Goal: Task Accomplishment & Management: Manage account settings

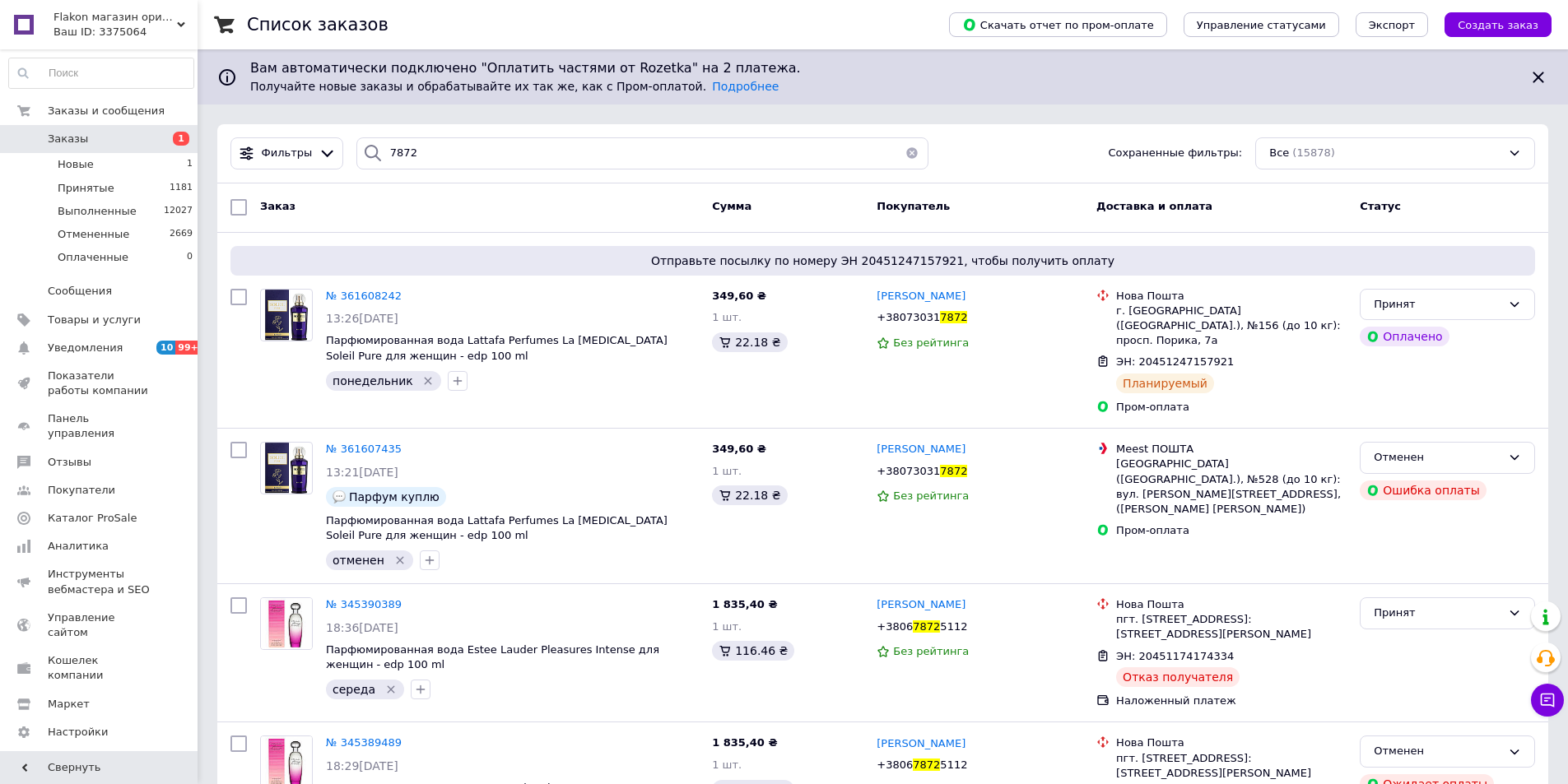
click at [54, 140] on span "Заказы" at bounding box center [67, 139] width 41 height 15
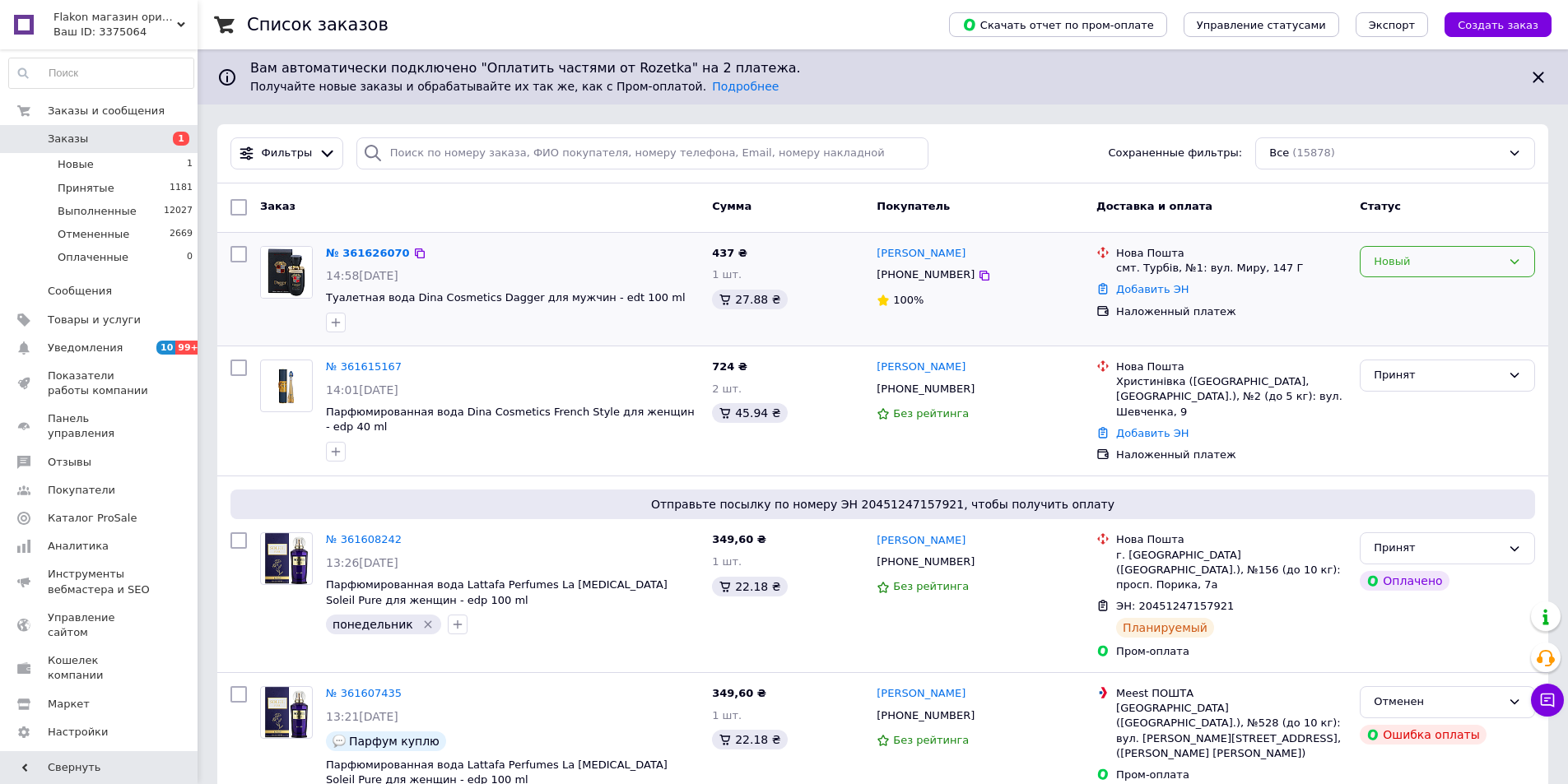
click at [1484, 263] on div "Новый" at bounding box center [1437, 262] width 128 height 17
click at [1421, 293] on li "Принят" at bounding box center [1447, 296] width 173 height 30
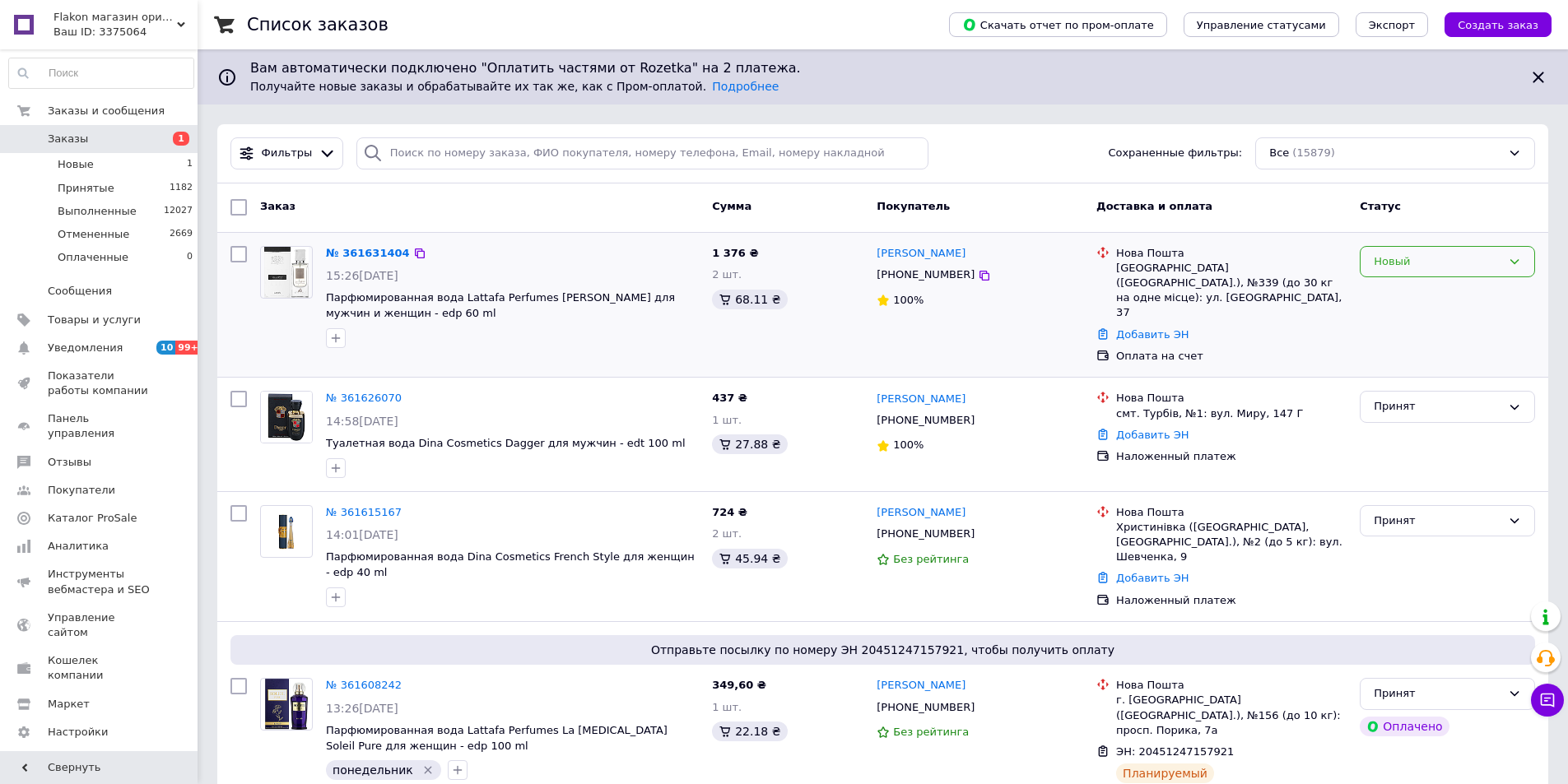
click at [1394, 272] on div "Новый" at bounding box center [1447, 263] width 175 height 32
click at [1396, 292] on li "Принят" at bounding box center [1447, 296] width 173 height 30
click at [422, 149] on input "search" at bounding box center [643, 154] width 573 height 32
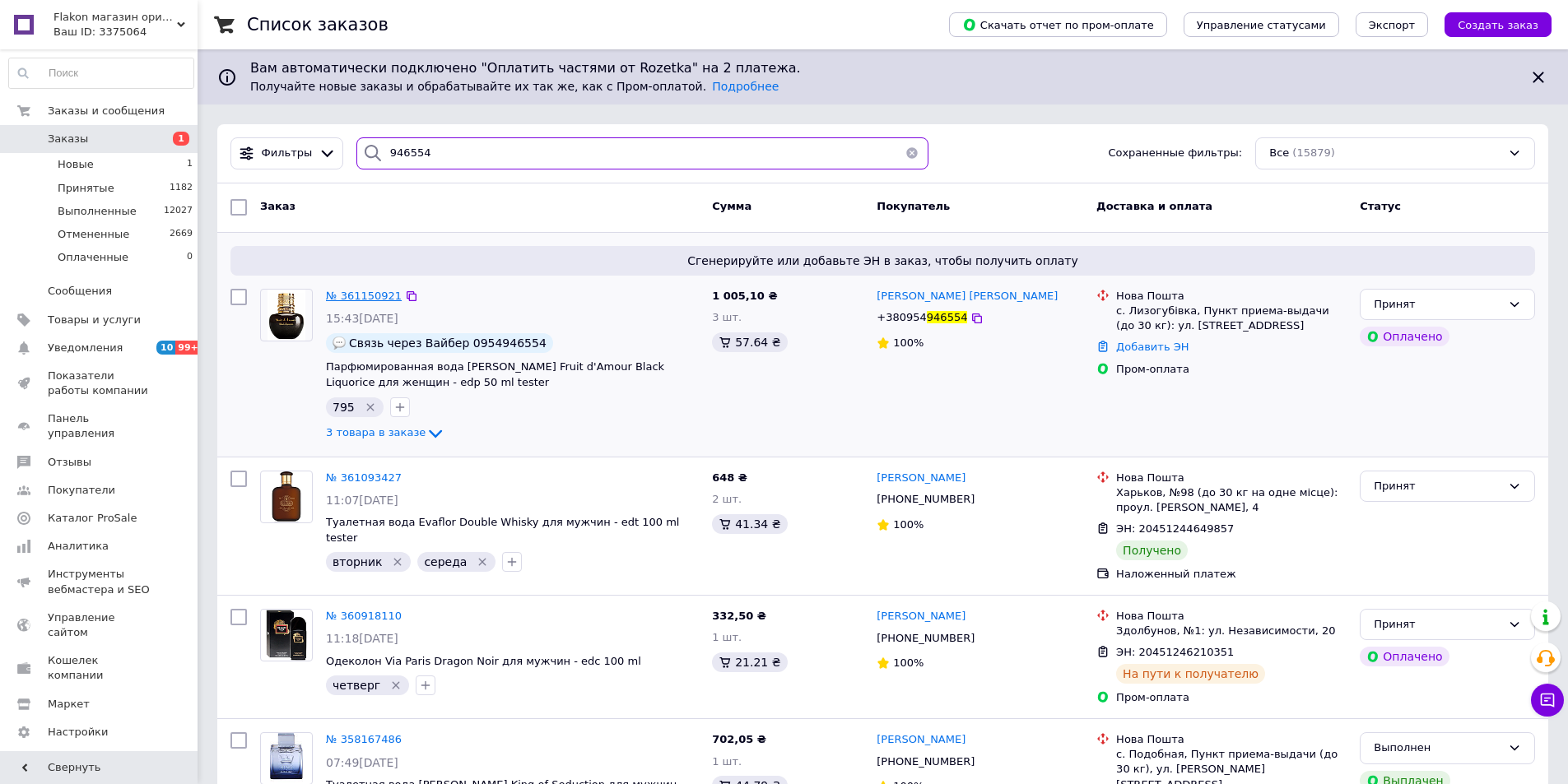
type input "946554"
click at [357, 298] on span "№ 361150921" at bounding box center [364, 296] width 76 height 12
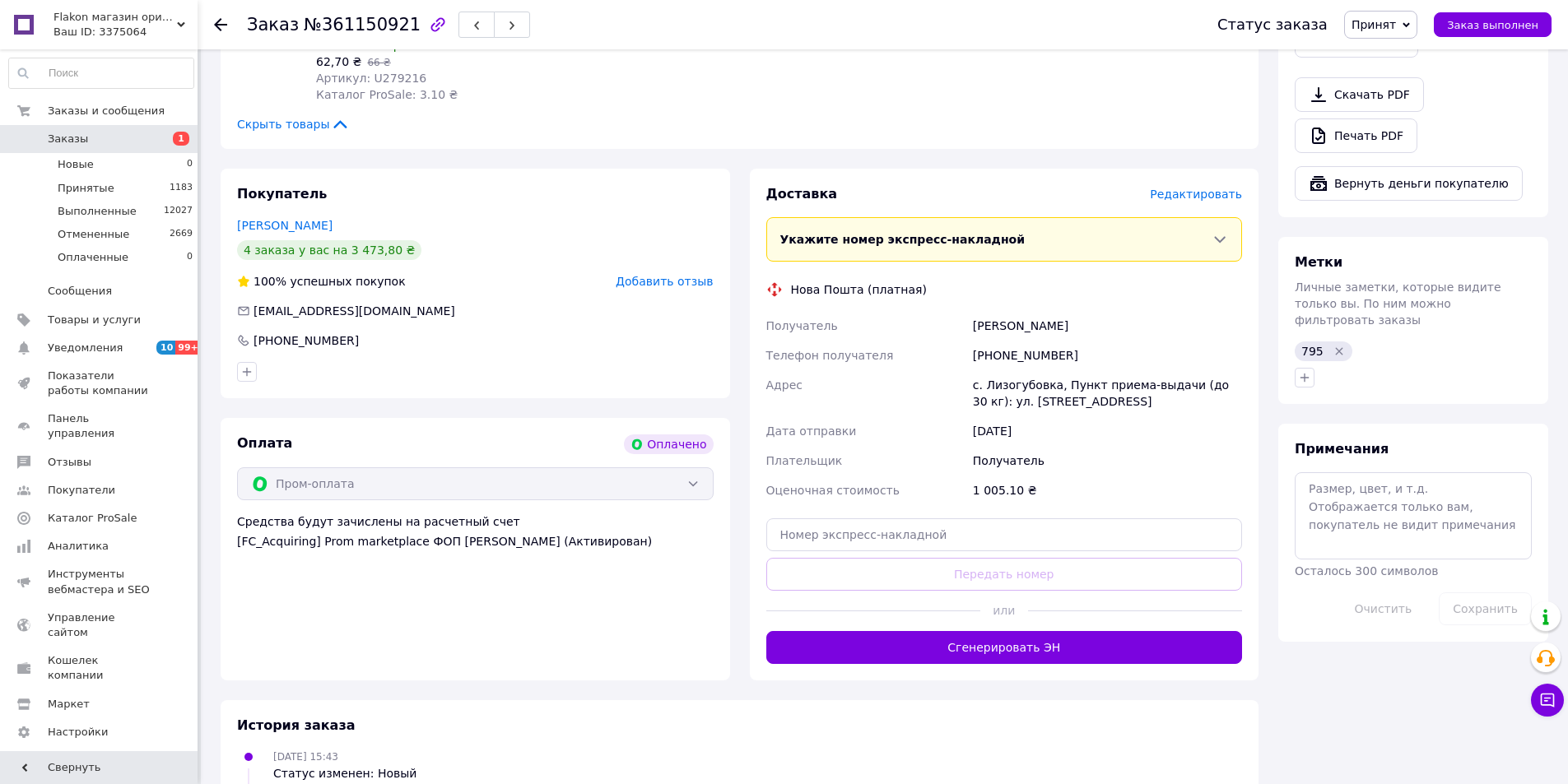
scroll to position [1070, 0]
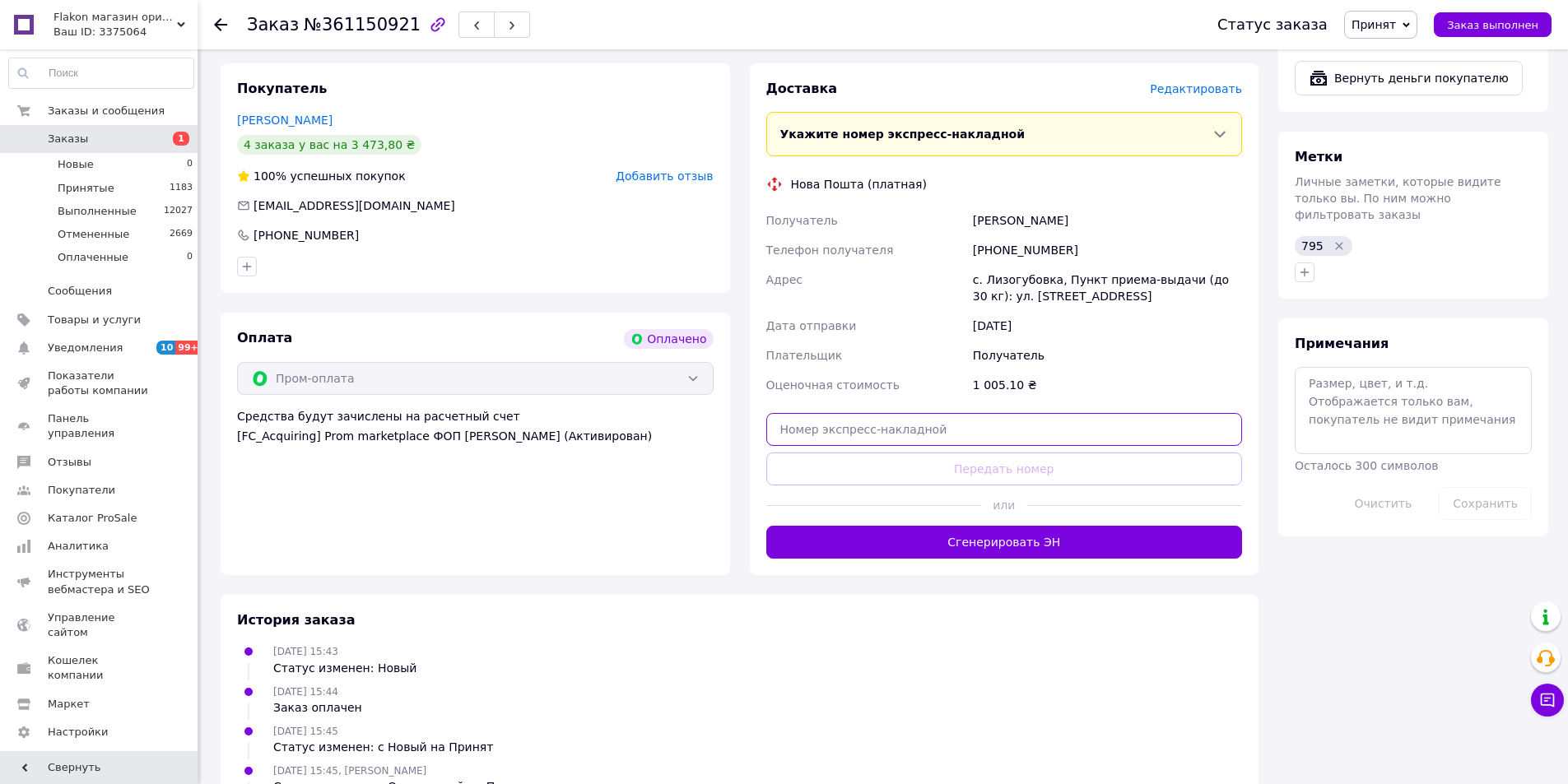
click at [872, 413] on input "text" at bounding box center [1004, 429] width 477 height 33
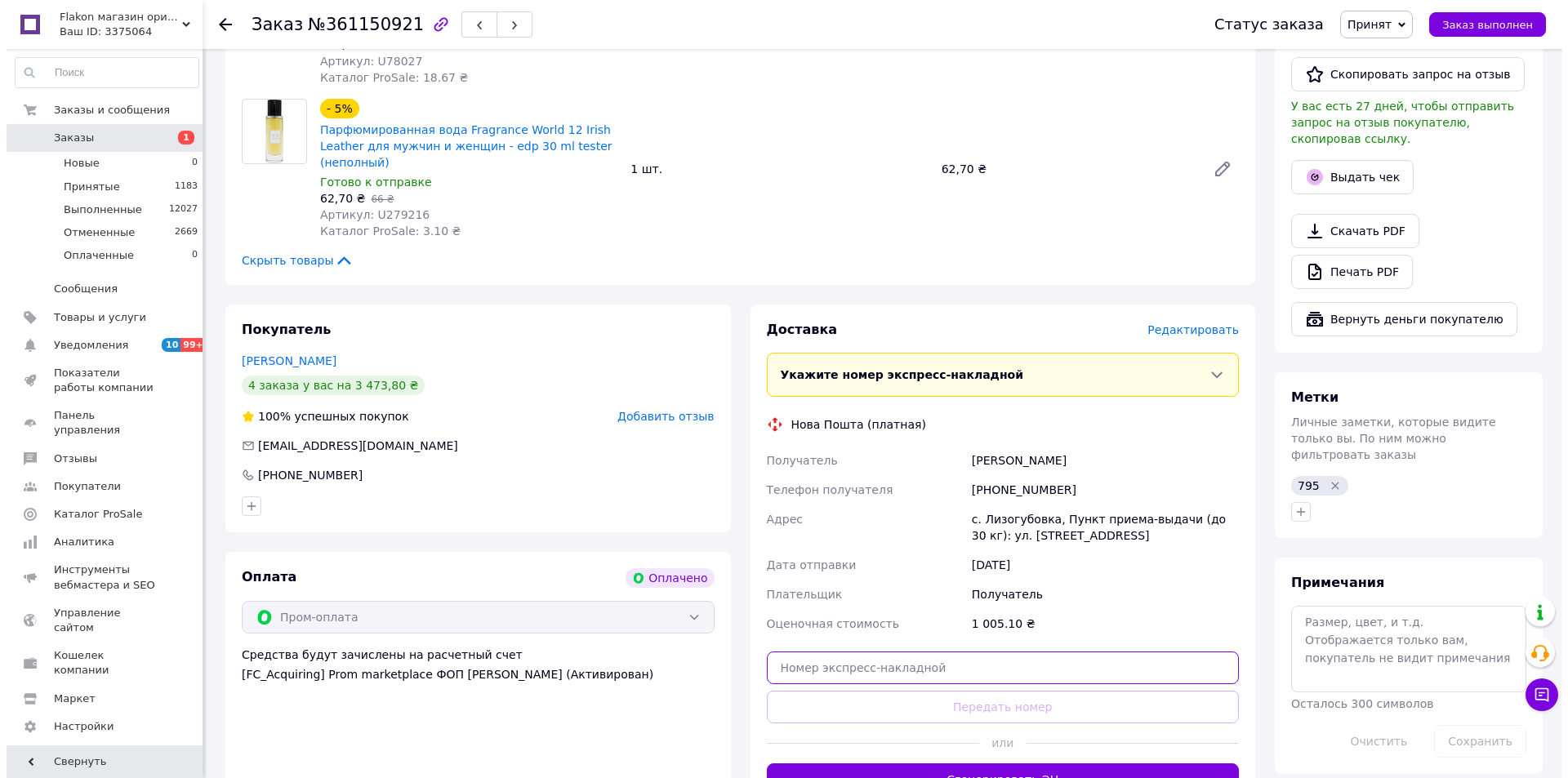
scroll to position [817, 0]
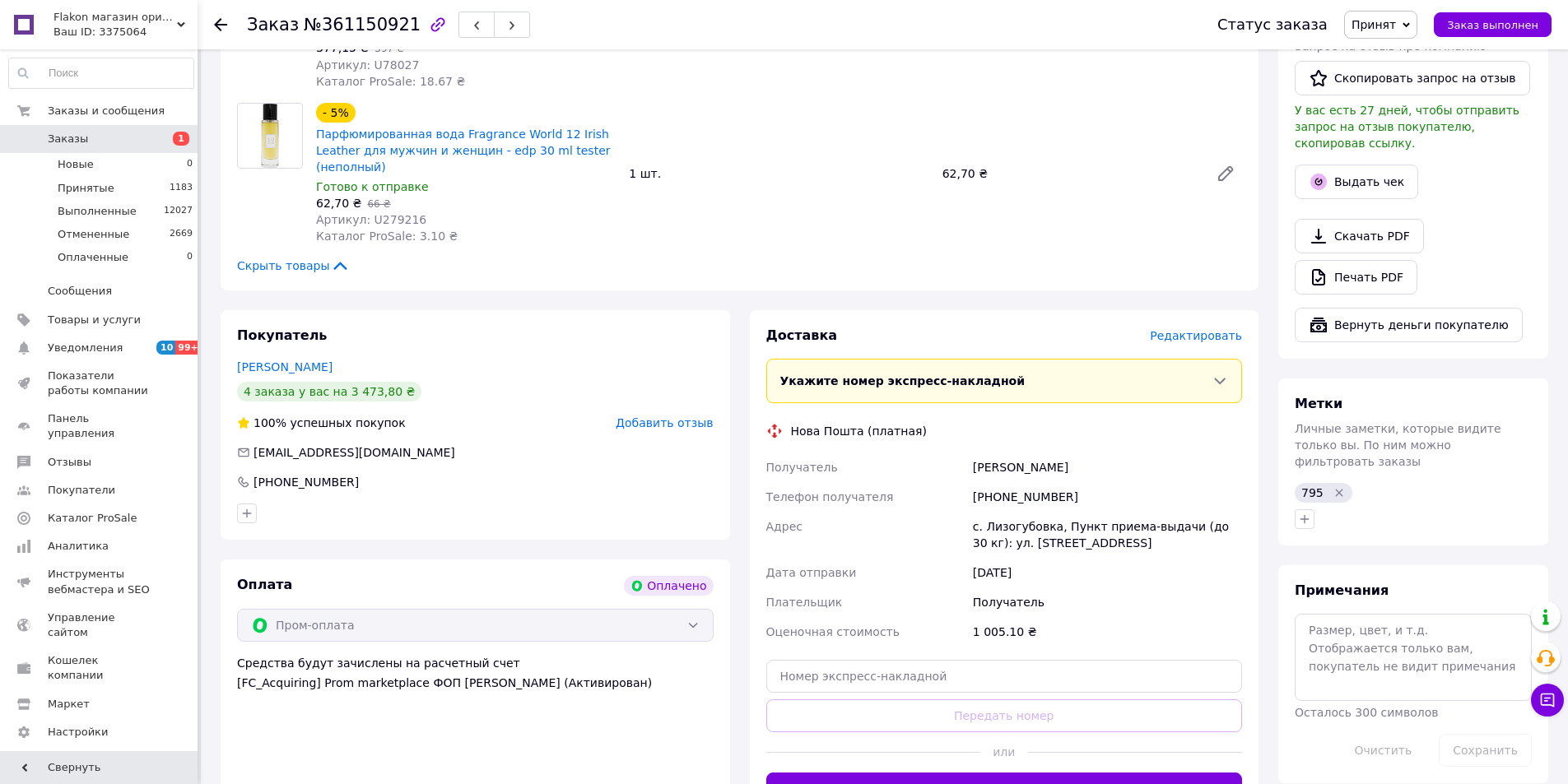
click at [1188, 329] on span "Редактировать" at bounding box center [1195, 336] width 92 height 13
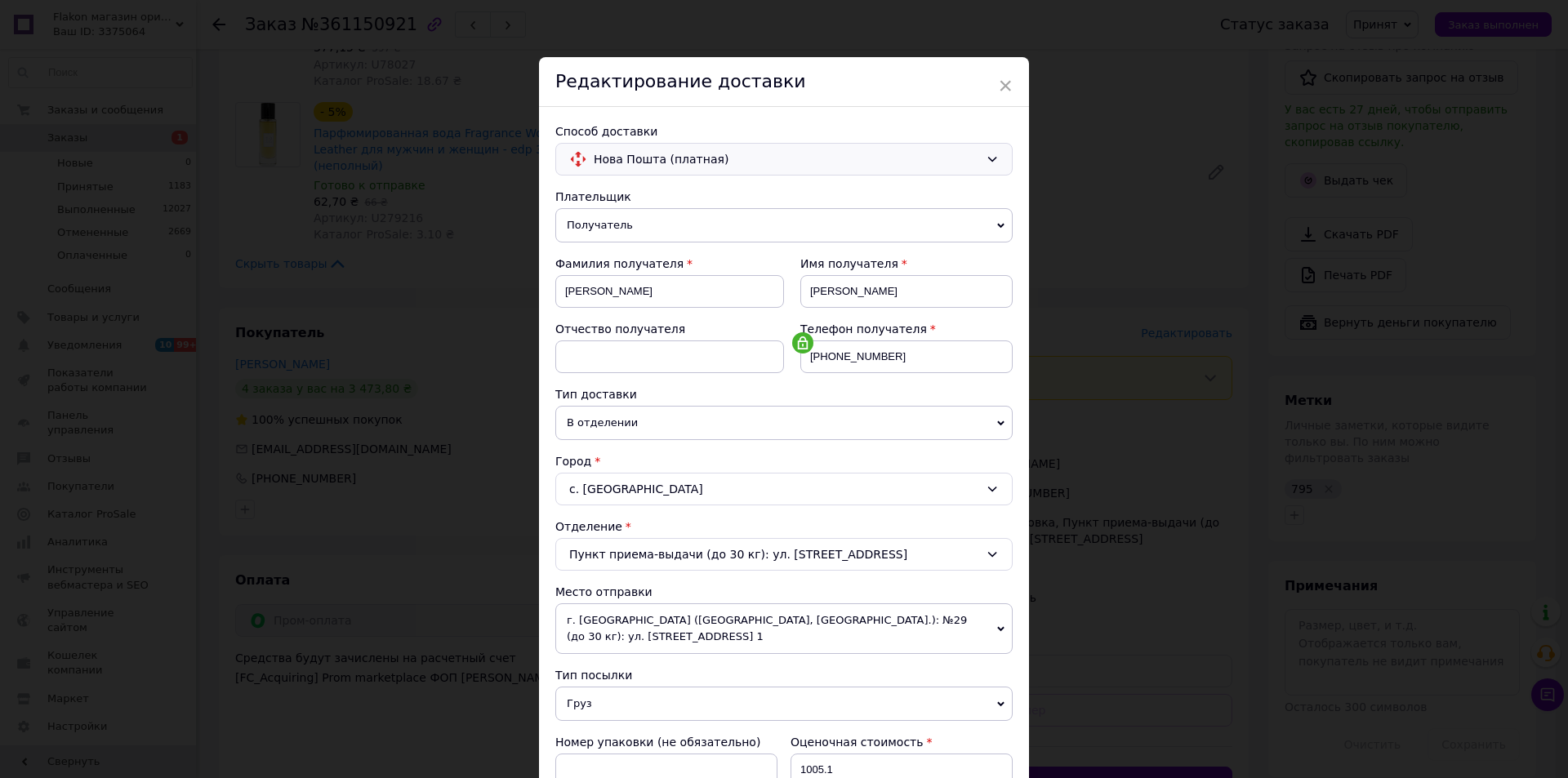
click at [679, 162] on span "Нова Пошта (платная)" at bounding box center [786, 159] width 386 height 18
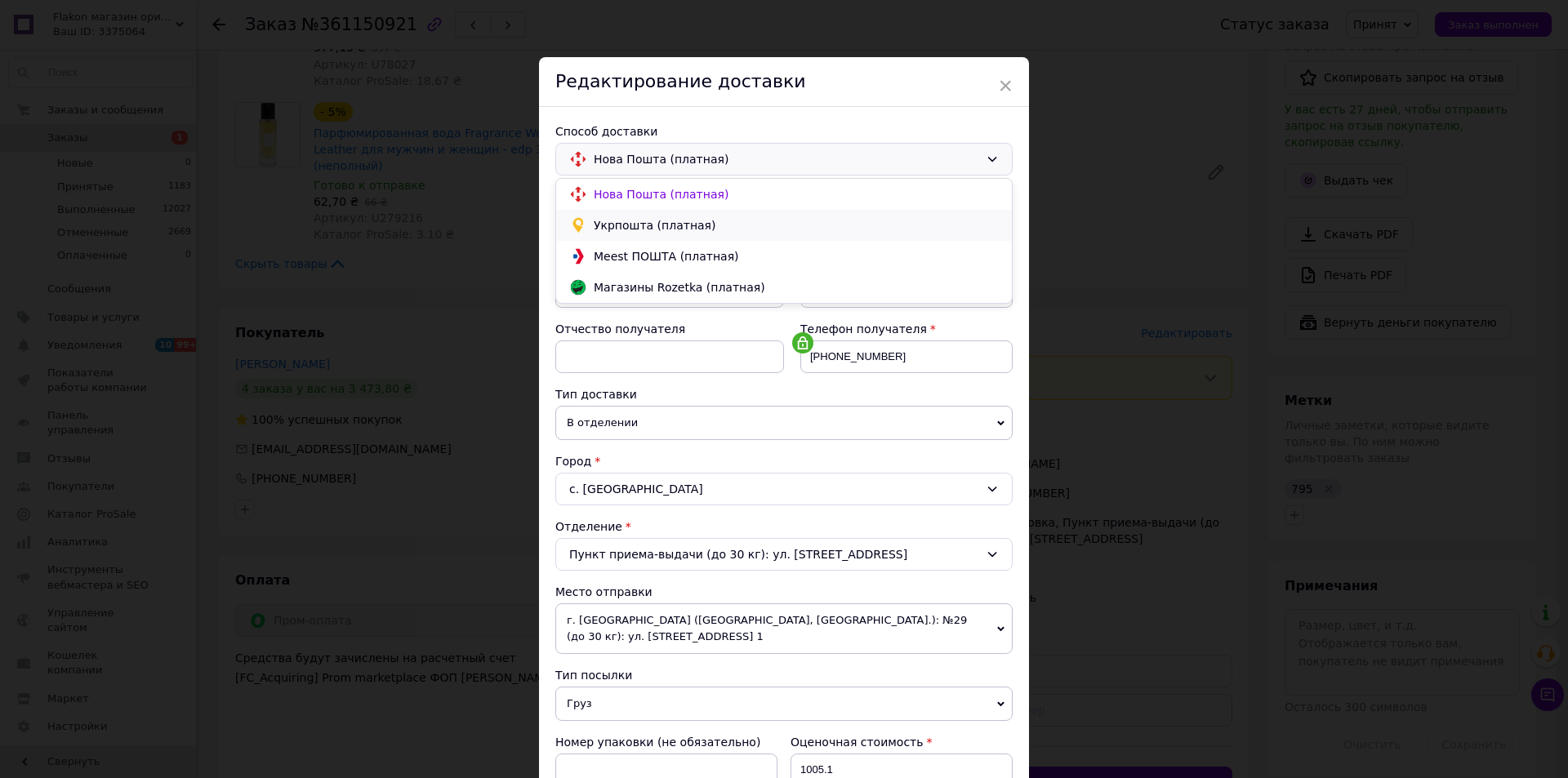
click at [648, 219] on span "Укрпошта (платная)" at bounding box center [796, 225] width 405 height 16
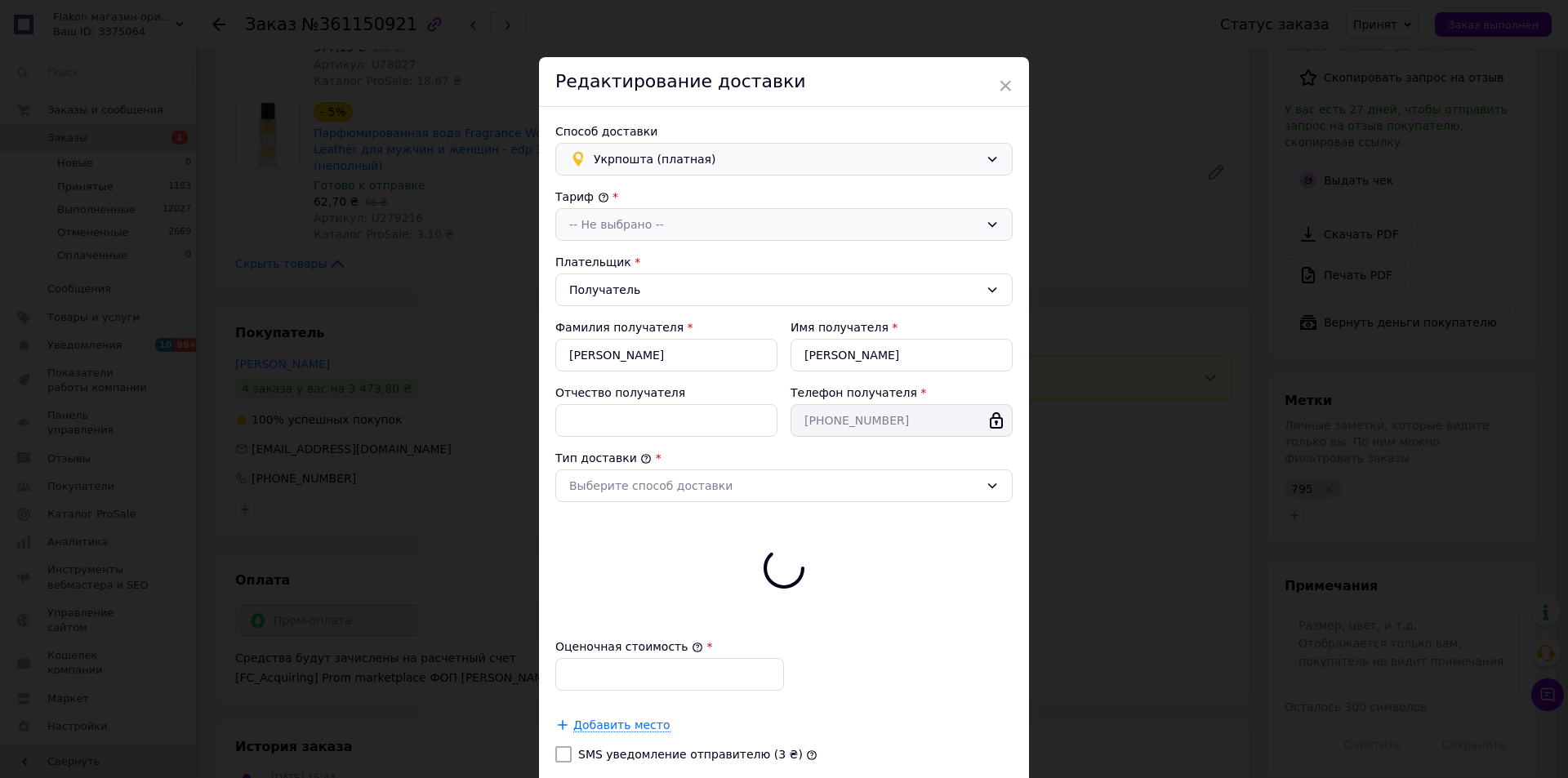
type input "1005.1"
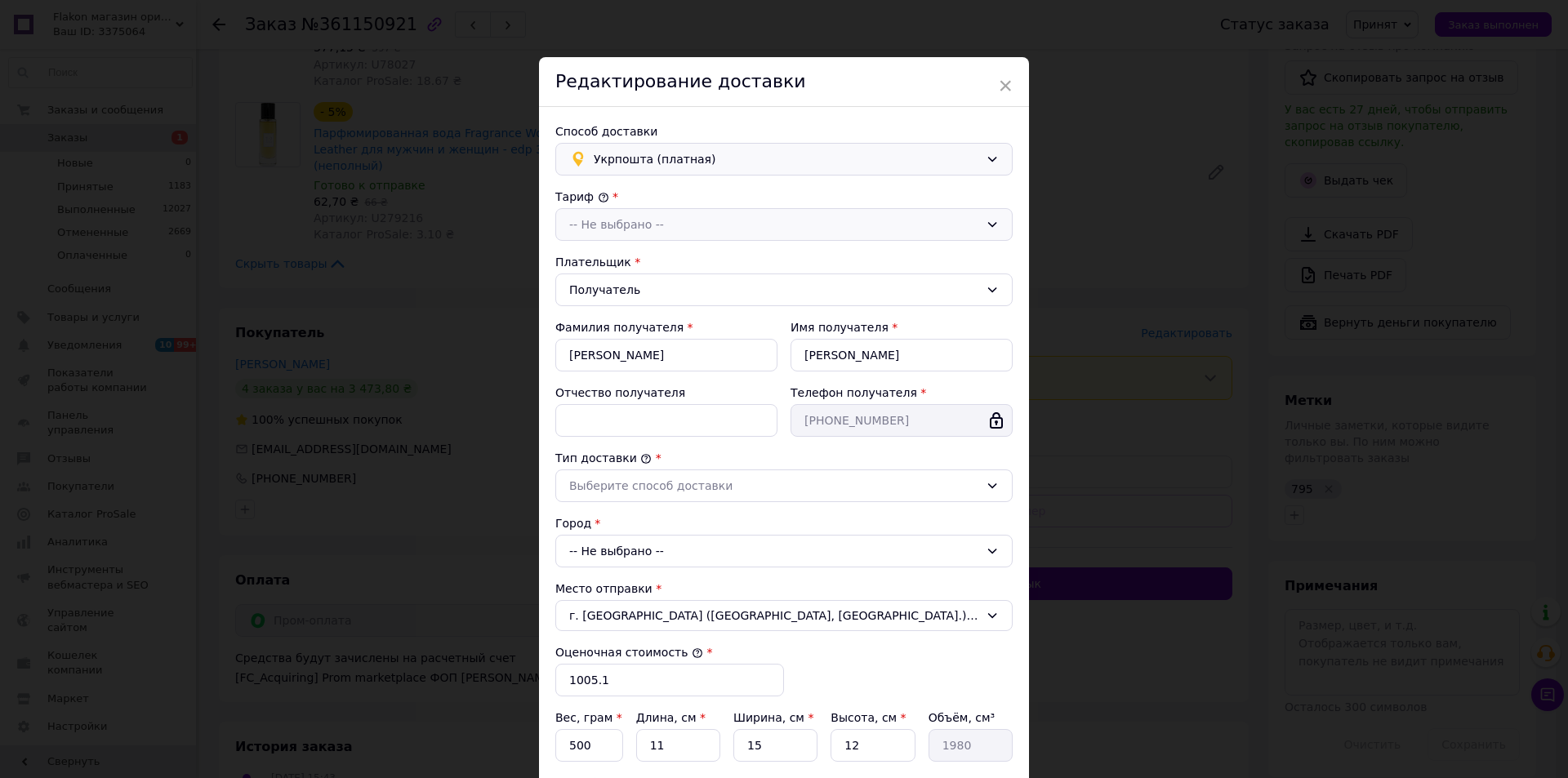
click at [642, 225] on div "-- Не выбрано --" at bounding box center [774, 224] width 410 height 18
click at [616, 258] on li "Стандарт" at bounding box center [784, 260] width 455 height 31
click at [644, 483] on div "Выберите способ доставки" at bounding box center [774, 485] width 410 height 18
click at [626, 522] on li "Склад - склад" at bounding box center [784, 520] width 455 height 31
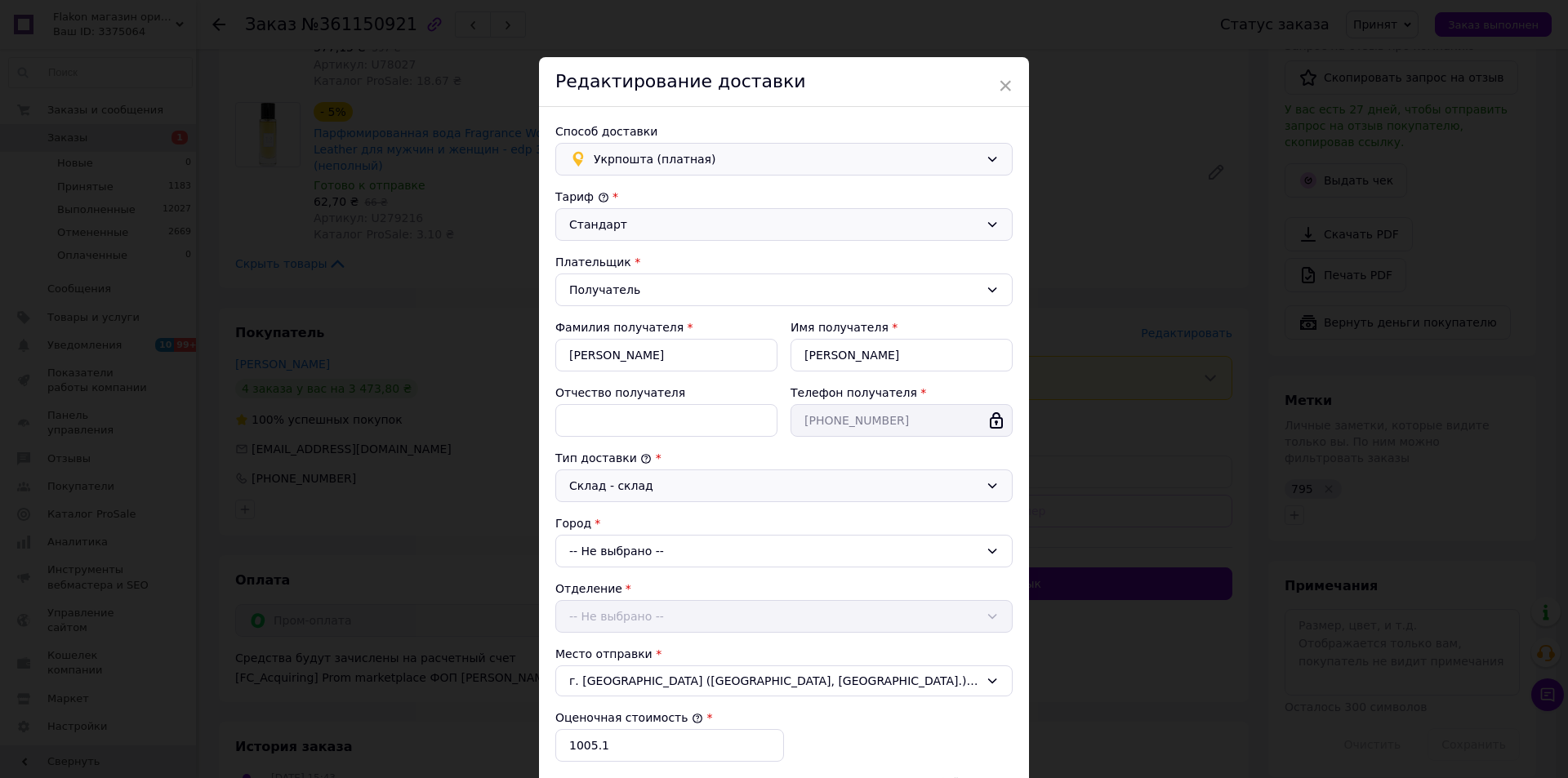
click at [620, 553] on div "-- Не выбрано --" at bounding box center [784, 551] width 457 height 33
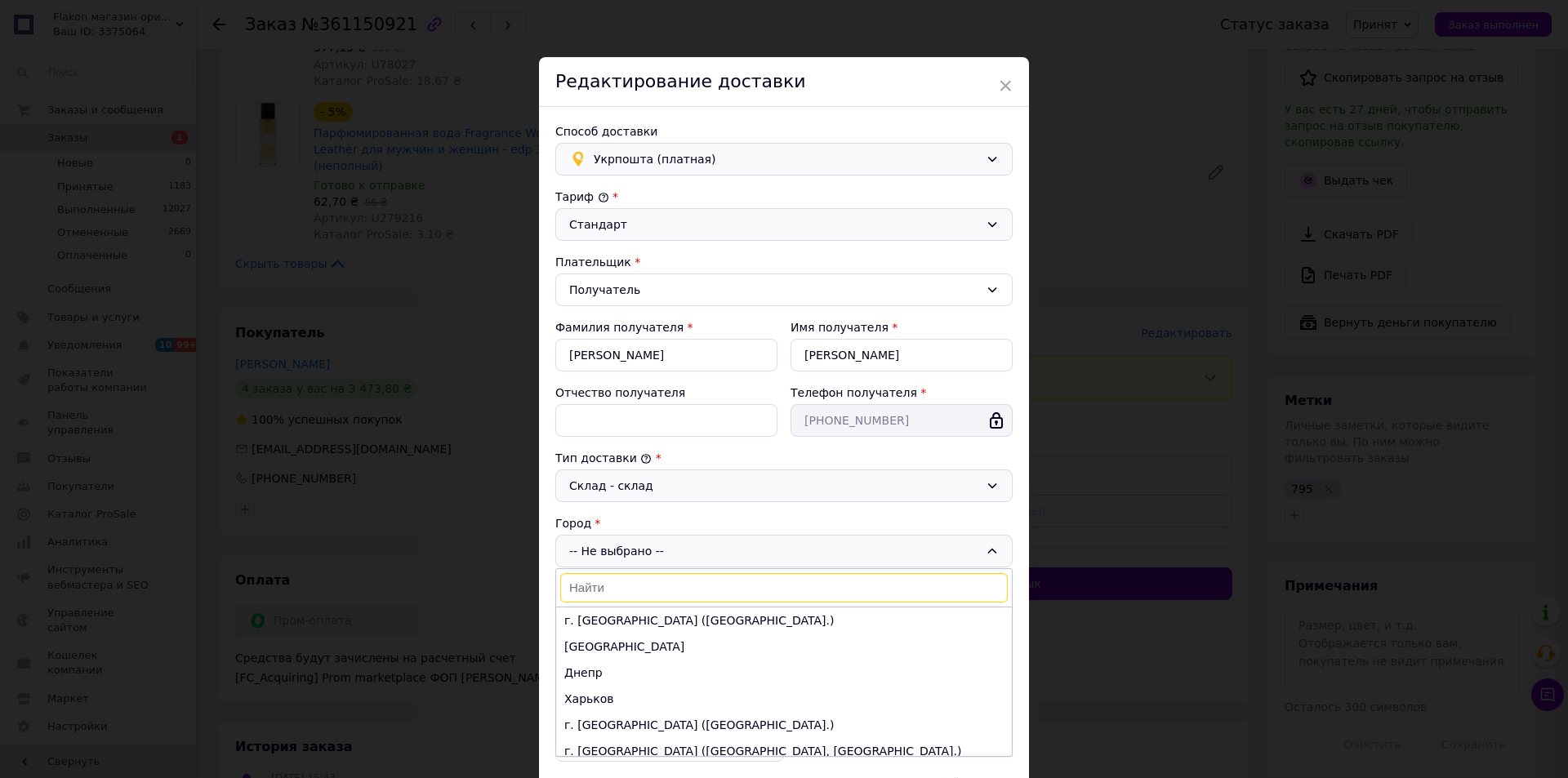
click at [618, 589] on input at bounding box center [784, 588] width 448 height 29
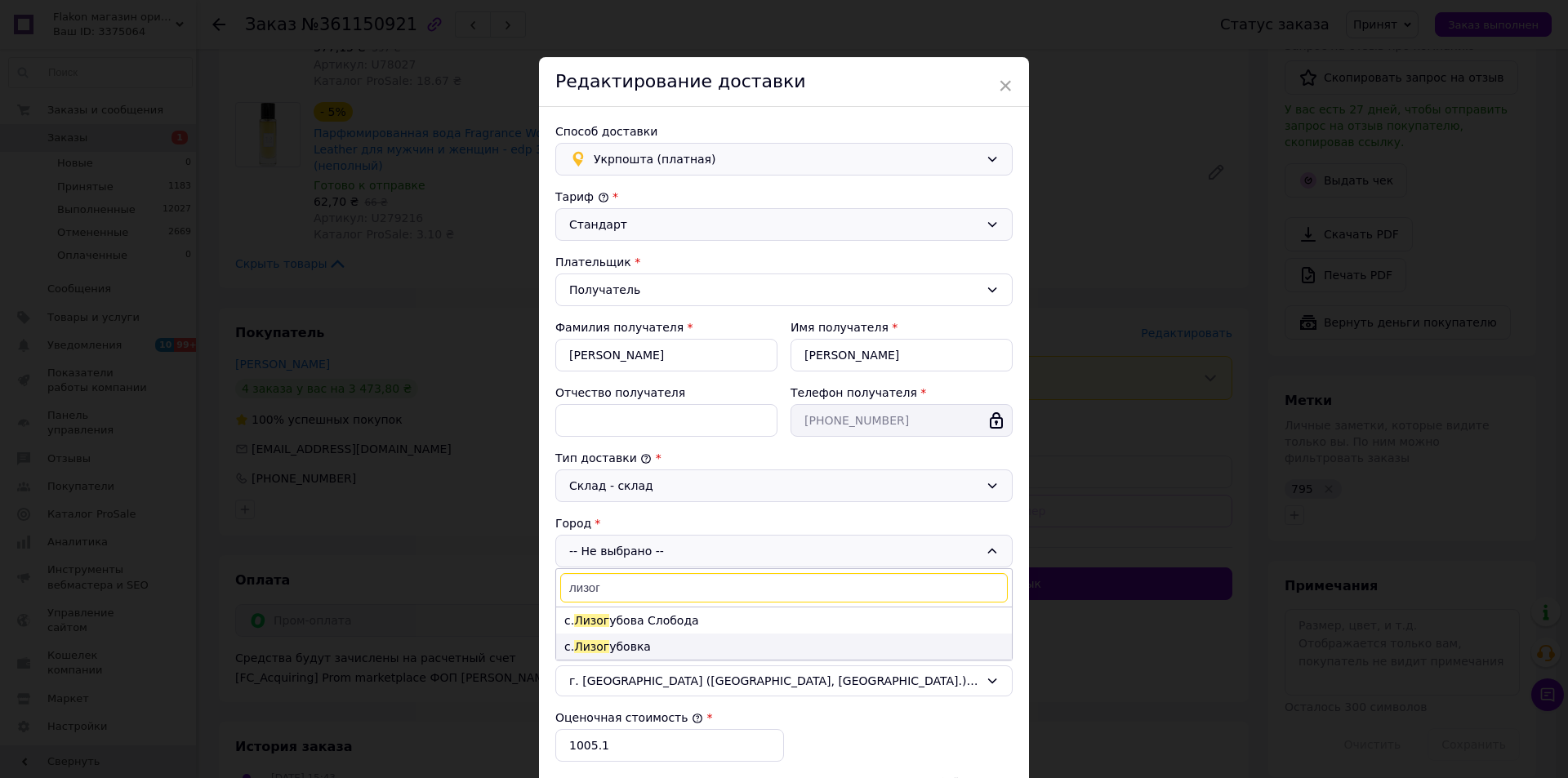
type input "лизог"
click at [614, 641] on li "с. Лизог убовка" at bounding box center [784, 647] width 455 height 26
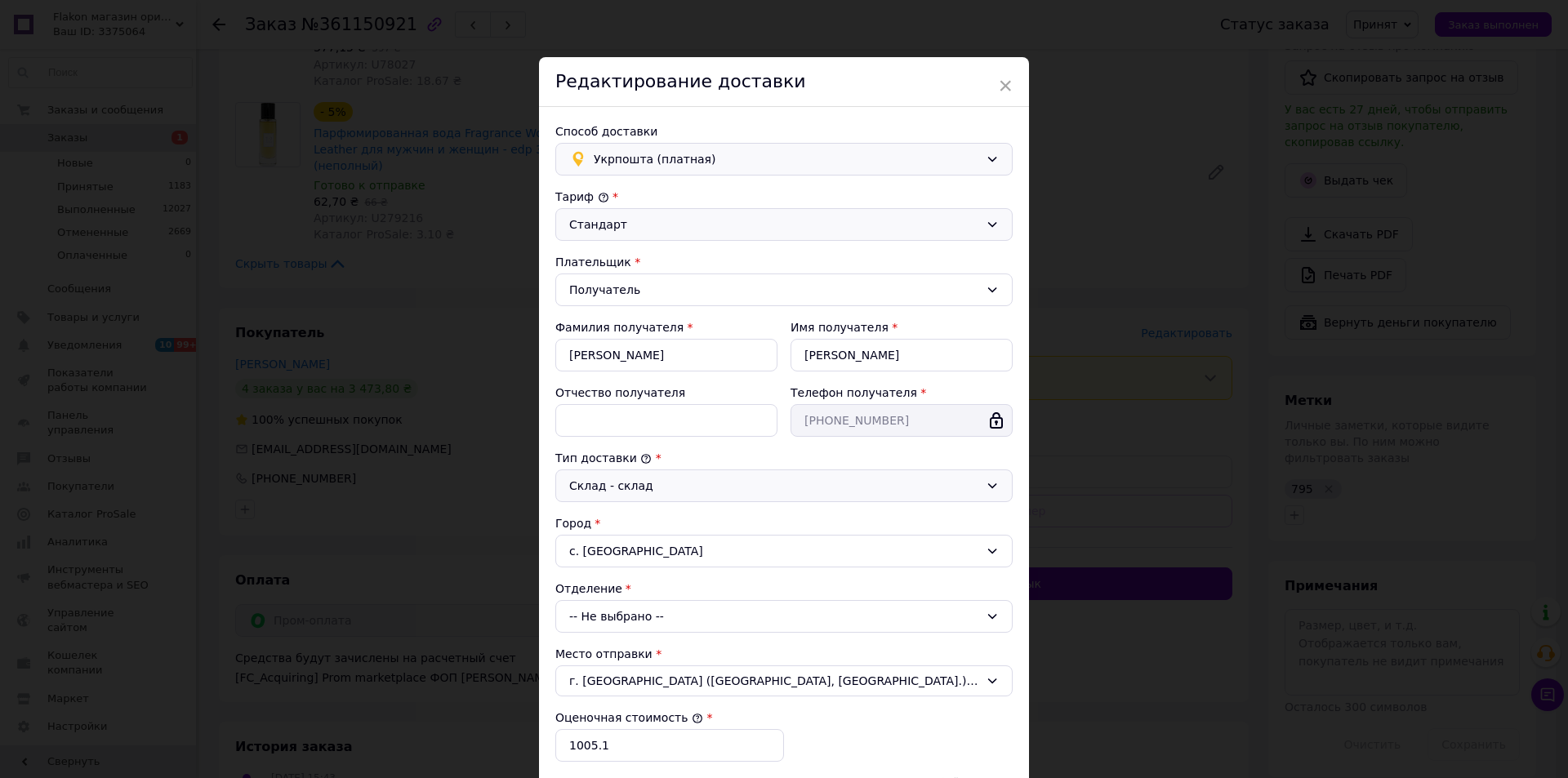
click at [612, 627] on div "-- Не выбрано --" at bounding box center [784, 616] width 457 height 33
click at [610, 685] on li "62492, вул. Лугова, 3" at bounding box center [784, 686] width 455 height 26
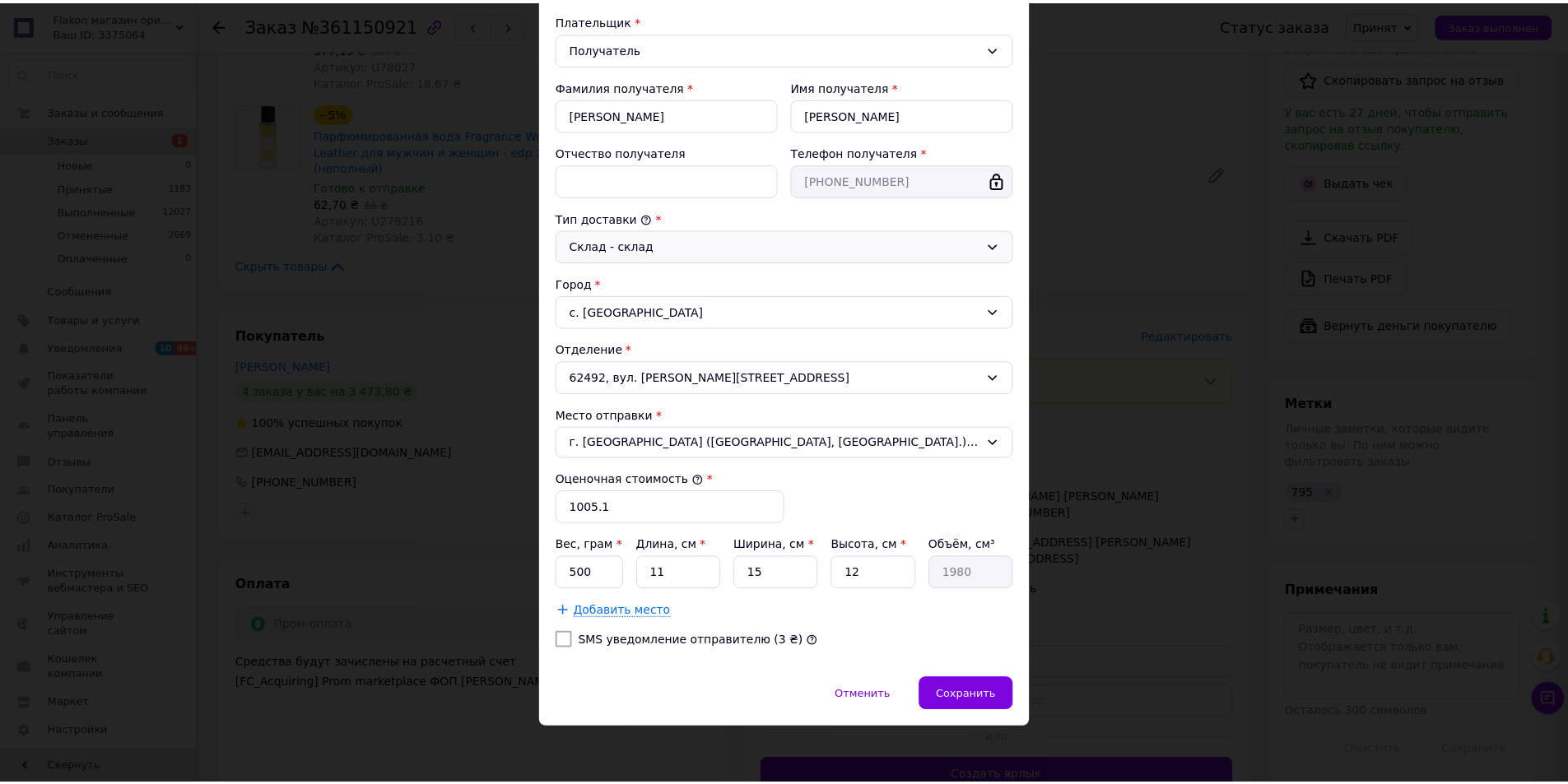
scroll to position [246, 0]
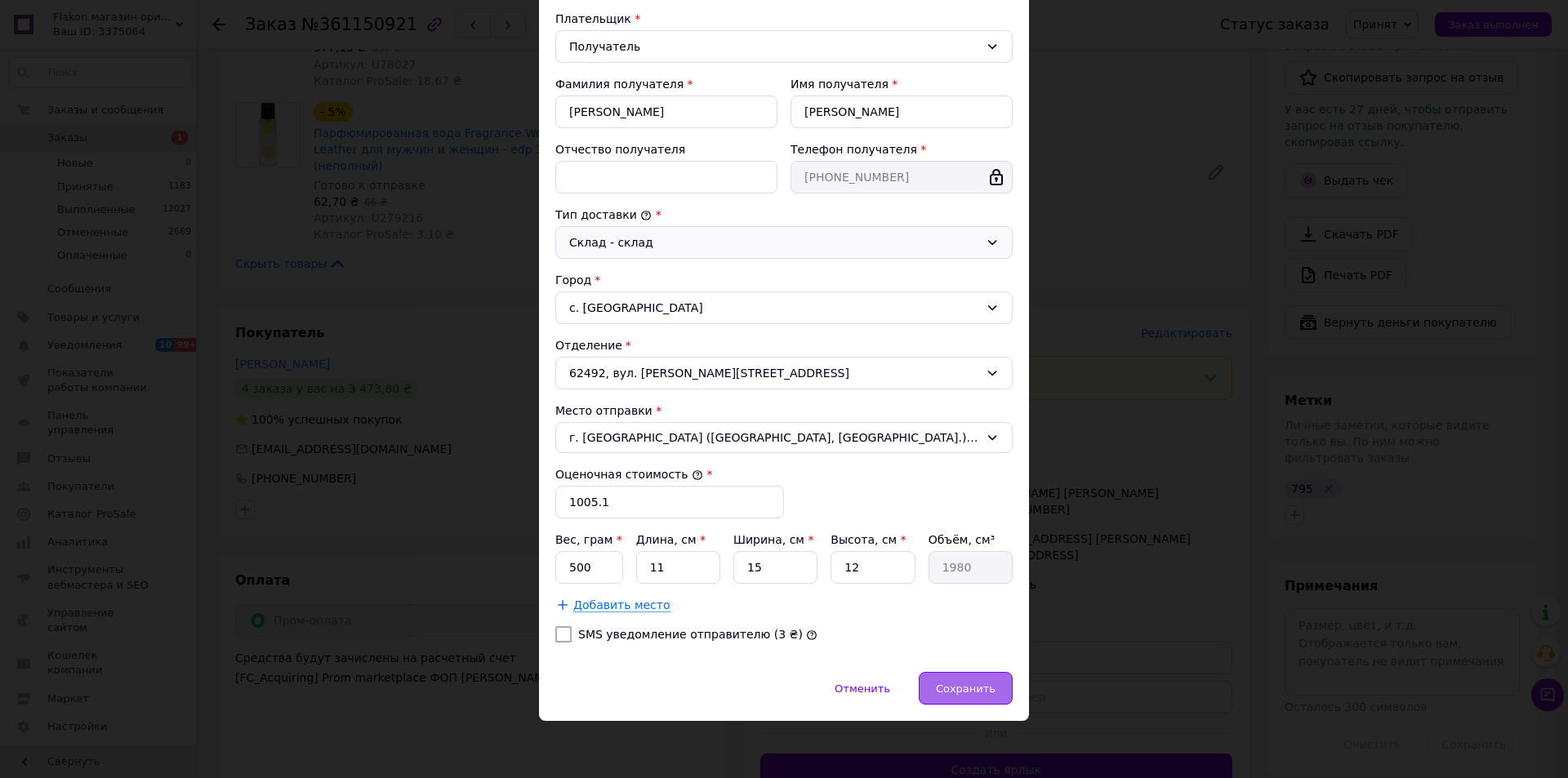
click at [958, 692] on span "Сохранить" at bounding box center [965, 689] width 59 height 12
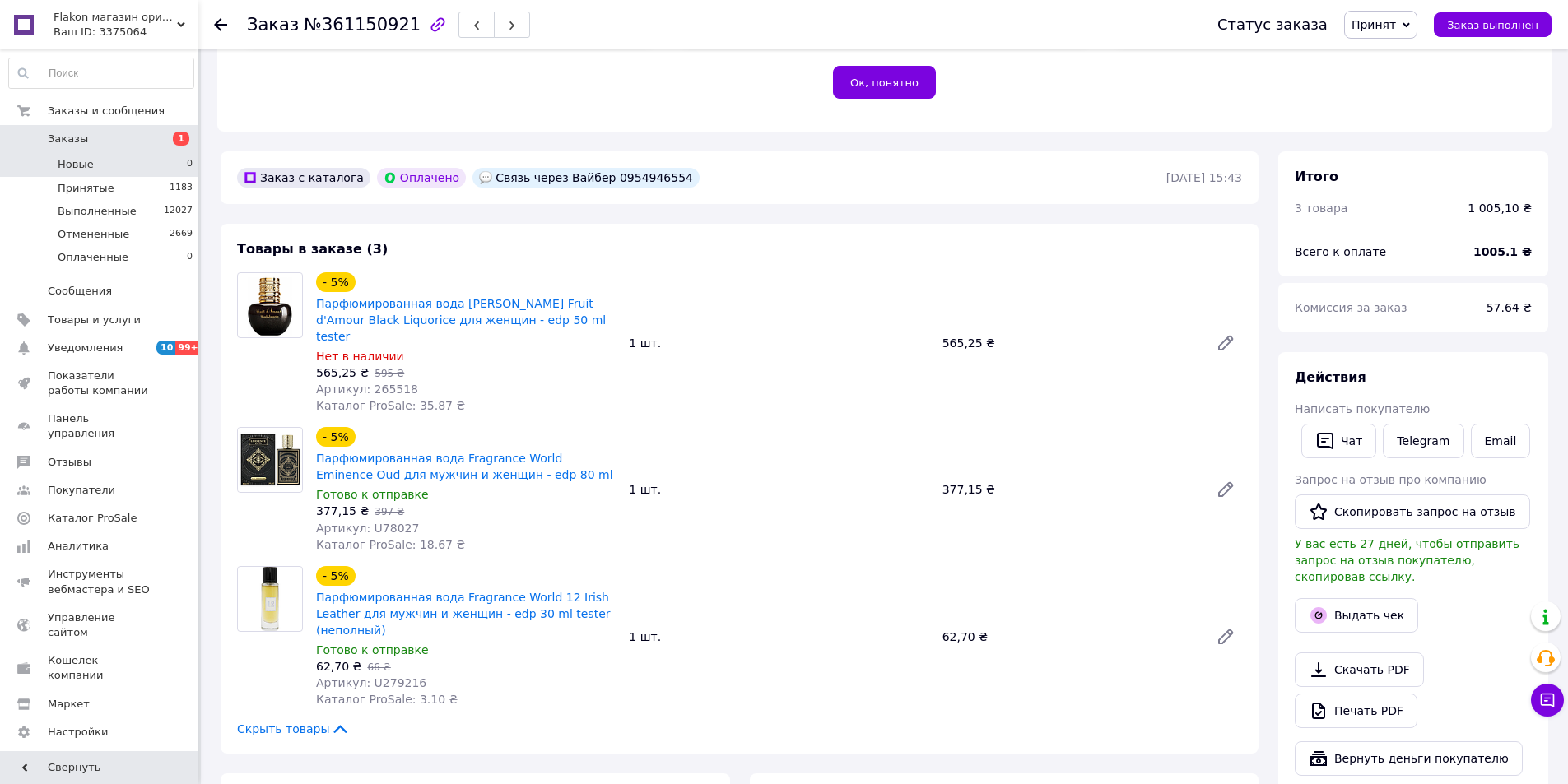
scroll to position [329, 0]
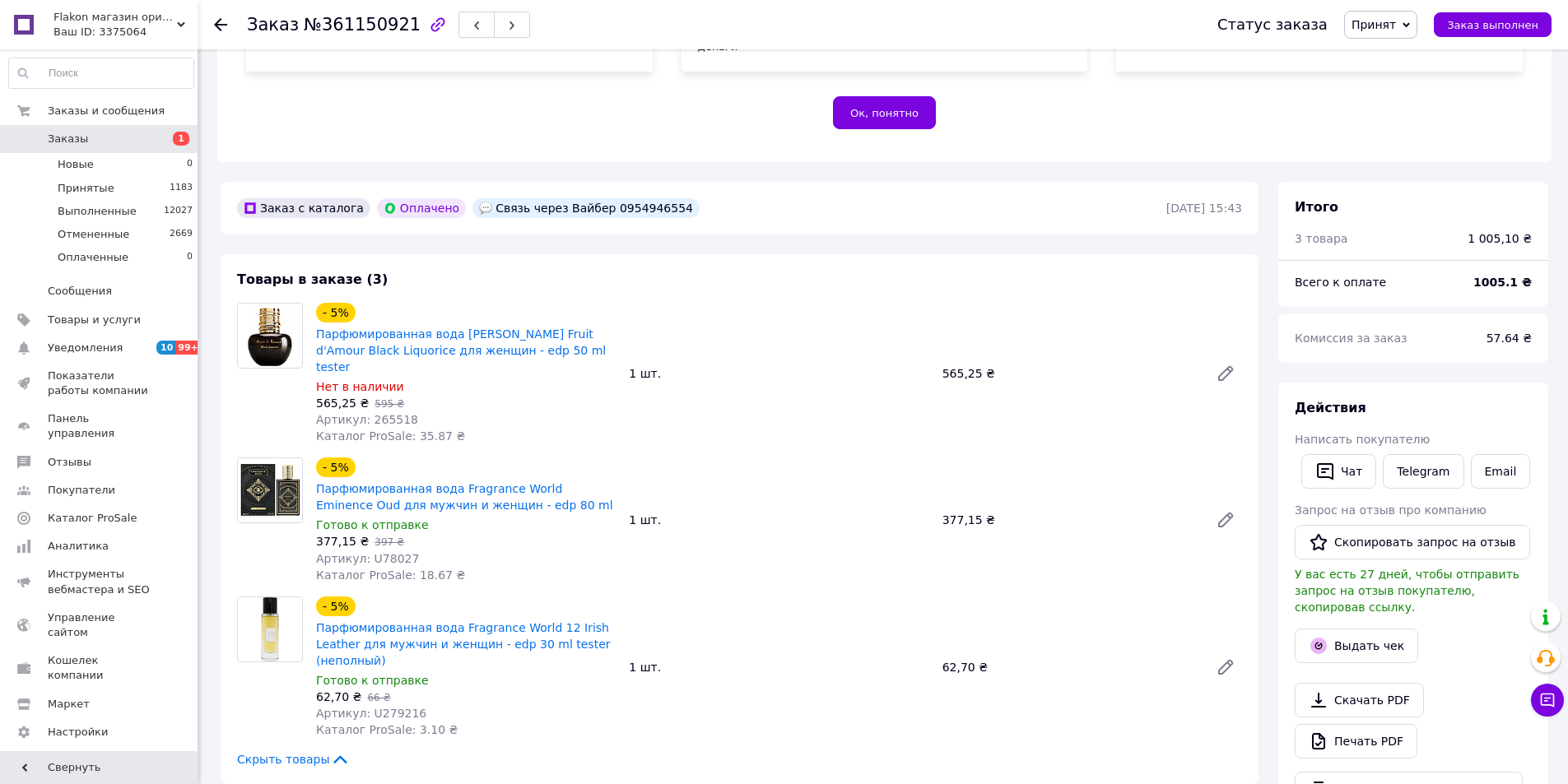
click at [69, 136] on span "Заказы" at bounding box center [67, 139] width 41 height 15
